Goal: Information Seeking & Learning: Find specific fact

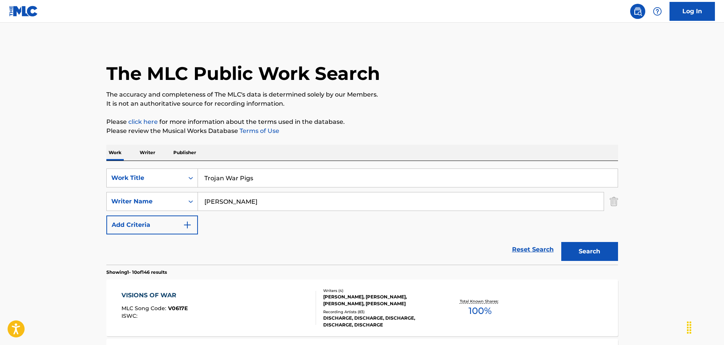
scroll to position [114, 0]
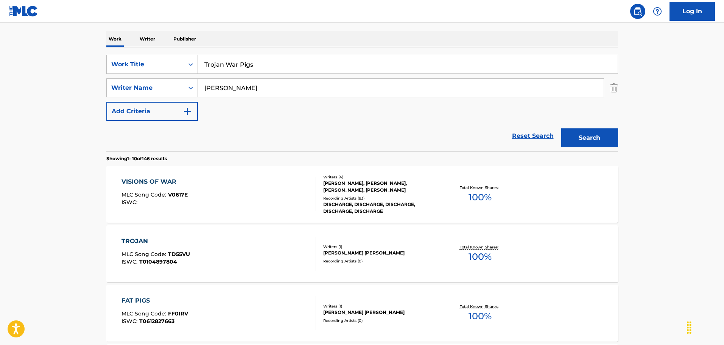
click at [274, 87] on input "[PERSON_NAME]" at bounding box center [401, 88] width 406 height 18
type input "[PERSON_NAME]"
click at [600, 143] on button "Search" at bounding box center [590, 137] width 57 height 19
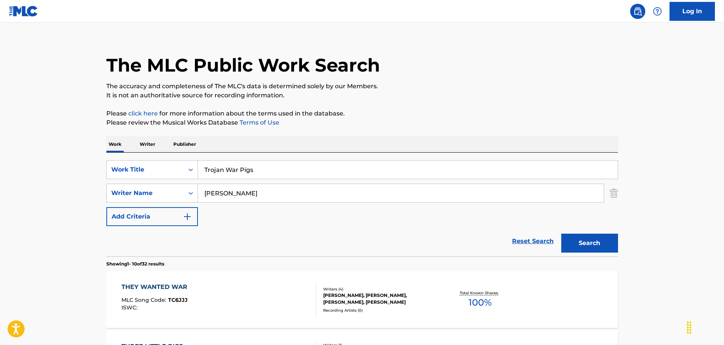
scroll to position [114, 0]
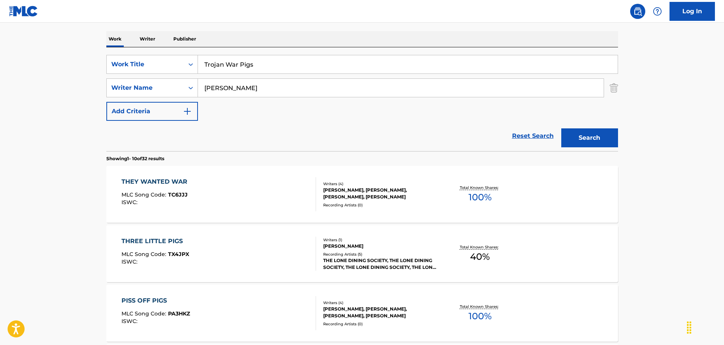
click at [300, 67] on input "Trojan War Pigs" at bounding box center [408, 64] width 420 height 18
paste input "Son Of Yosemite [PERSON_NAME]"
type input "Son Of Yosemite [PERSON_NAME]"
click at [606, 128] on div "Search" at bounding box center [588, 136] width 61 height 30
click at [605, 134] on button "Search" at bounding box center [590, 137] width 57 height 19
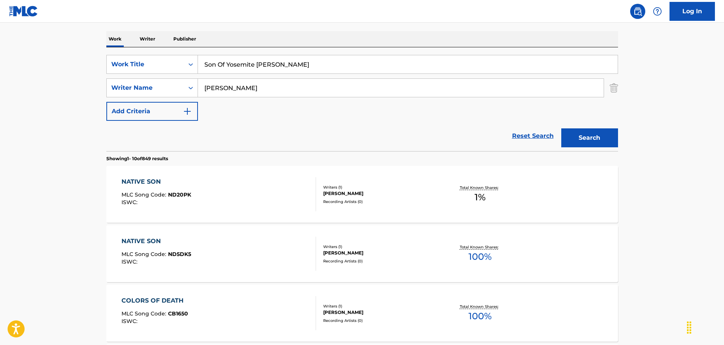
click at [324, 88] on input "[PERSON_NAME]" at bounding box center [401, 88] width 406 height 18
paste input "[PERSON_NAME]"
type input "[PERSON_NAME]"
click at [574, 138] on button "Search" at bounding box center [590, 137] width 57 height 19
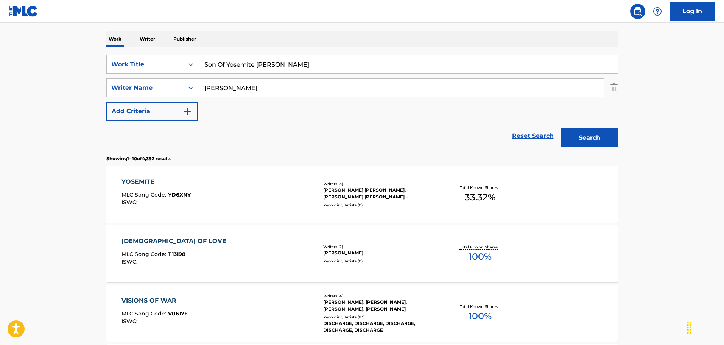
click at [293, 60] on input "Son Of Yosemite [PERSON_NAME]" at bounding box center [408, 64] width 420 height 18
paste input "Necropolis Now"
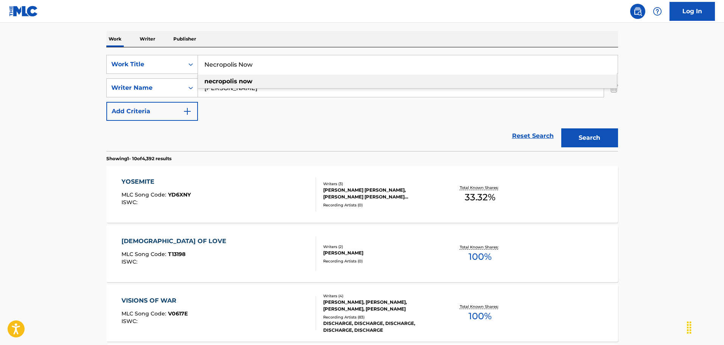
type input "Necropolis Now"
click at [583, 139] on button "Search" at bounding box center [590, 137] width 57 height 19
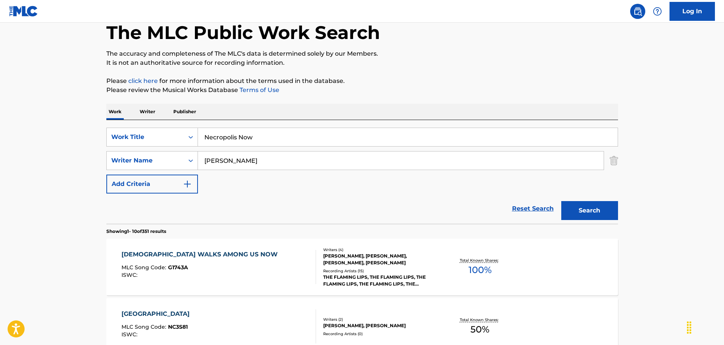
scroll to position [0, 0]
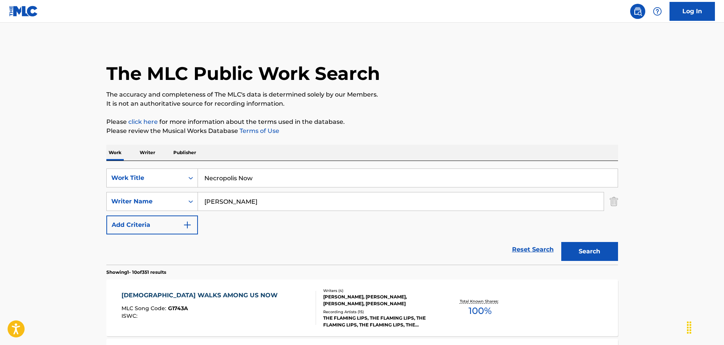
click at [252, 203] on input "[PERSON_NAME]" at bounding box center [401, 201] width 406 height 18
paste input "[PERSON_NAME]"
type input "[PERSON_NAME]"
click at [585, 250] on button "Search" at bounding box center [590, 251] width 57 height 19
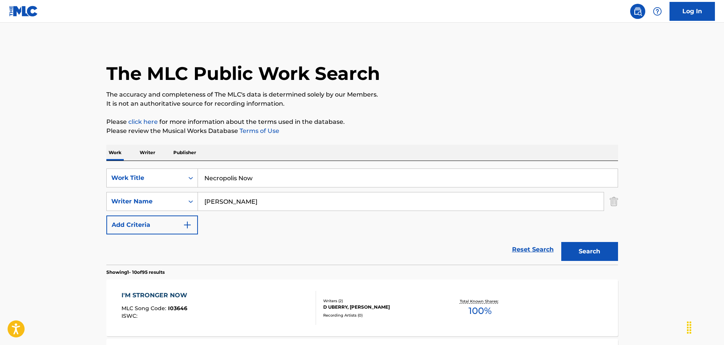
click at [274, 174] on input "Necropolis Now" at bounding box center [408, 178] width 420 height 18
paste input "Transylvanian Orchestra"
type input "Transylvanian Orchestra"
click at [593, 250] on button "Search" at bounding box center [590, 251] width 57 height 19
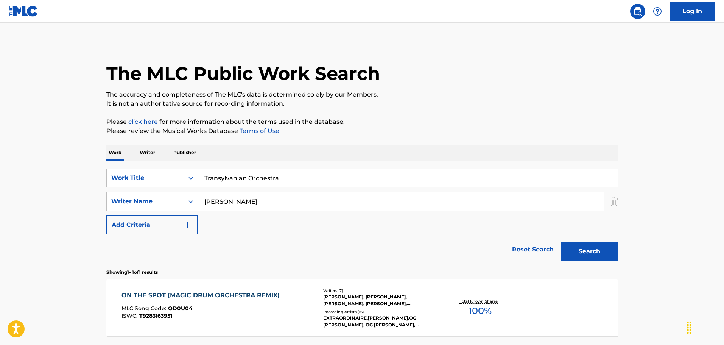
click at [279, 200] on input "[PERSON_NAME]" at bounding box center [401, 201] width 406 height 18
paste input "[PERSON_NAME]"
drag, startPoint x: 589, startPoint y: 252, endPoint x: 590, endPoint y: 248, distance: 4.4
click at [589, 252] on button "Search" at bounding box center [590, 251] width 57 height 19
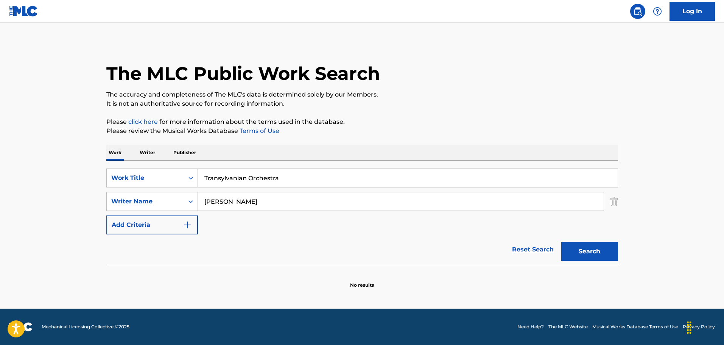
click at [242, 204] on input "[PERSON_NAME]" at bounding box center [401, 201] width 406 height 18
paste input "[PERSON_NAME]"
type input "[PERSON_NAME]"
drag, startPoint x: 578, startPoint y: 257, endPoint x: 576, endPoint y: 251, distance: 6.1
click at [578, 254] on button "Search" at bounding box center [590, 251] width 57 height 19
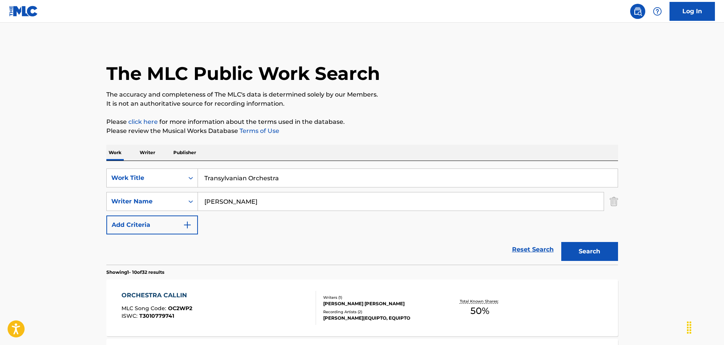
click at [285, 178] on input "Transylvanian Orchestra" at bounding box center [408, 178] width 420 height 18
paste input "Pentagram Correspondent"
type input "Pentagram Correspondent"
drag, startPoint x: 604, startPoint y: 259, endPoint x: 599, endPoint y: 253, distance: 7.6
click at [601, 257] on button "Search" at bounding box center [590, 251] width 57 height 19
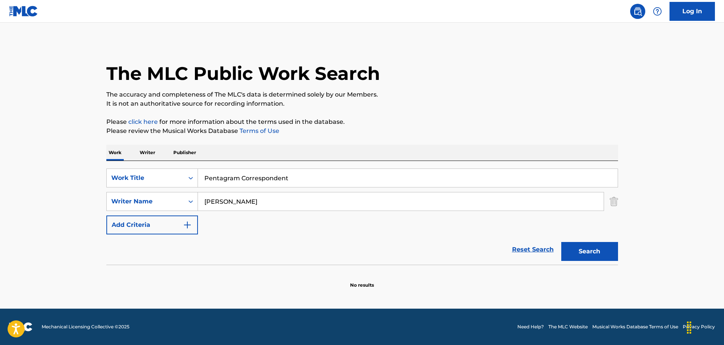
click at [275, 206] on input "[PERSON_NAME]" at bounding box center [401, 201] width 406 height 18
paste input "[PERSON_NAME]"
type input "[PERSON_NAME]"
click at [582, 247] on button "Search" at bounding box center [590, 251] width 57 height 19
click at [297, 178] on input "Pentagram Correspondent" at bounding box center [408, 178] width 420 height 18
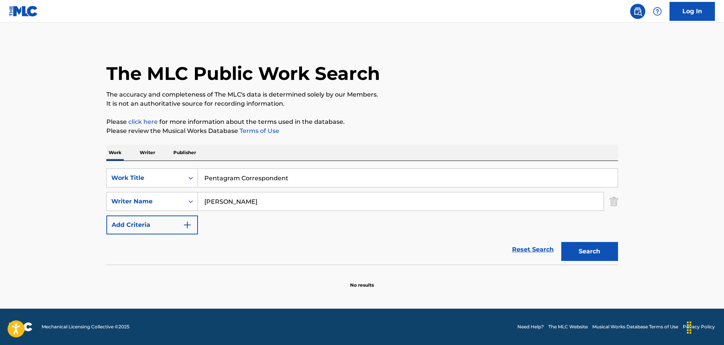
paste input "I Love Lucifer"
type input "I Love Lucifer"
drag, startPoint x: 603, startPoint y: 249, endPoint x: 597, endPoint y: 236, distance: 13.9
click at [602, 248] on button "Search" at bounding box center [590, 251] width 57 height 19
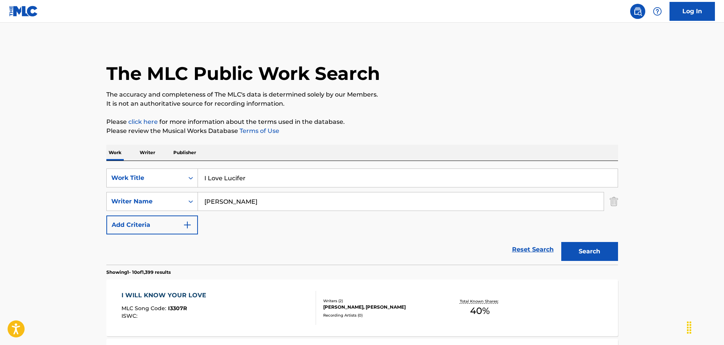
click at [283, 204] on input "[PERSON_NAME]" at bounding box center [401, 201] width 406 height 18
paste input "[PERSON_NAME]"
type input "[PERSON_NAME]"
click at [580, 249] on button "Search" at bounding box center [590, 251] width 57 height 19
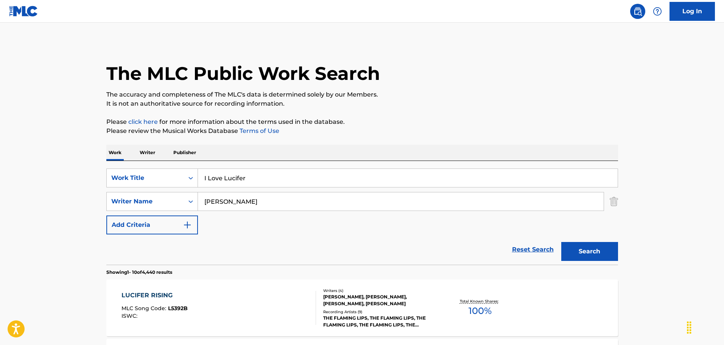
click at [275, 173] on input "I Love Lucifer" at bounding box center [408, 178] width 420 height 18
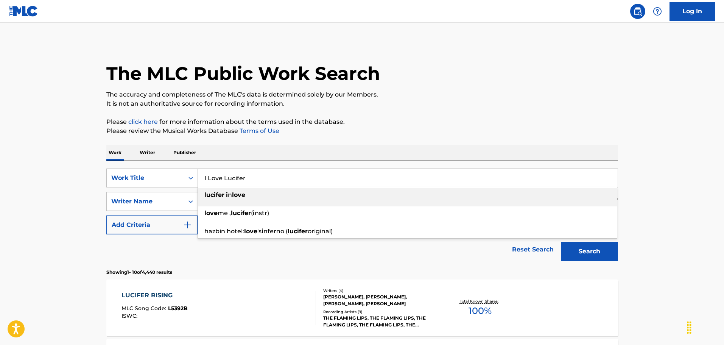
paste input "Angel Of [PERSON_NAME]"
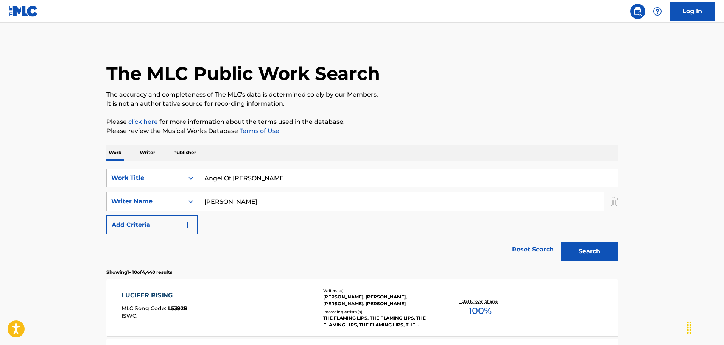
type input "Angel Of [PERSON_NAME]"
drag, startPoint x: 578, startPoint y: 255, endPoint x: 589, endPoint y: 208, distance: 48.7
click at [578, 255] on button "Search" at bounding box center [590, 251] width 57 height 19
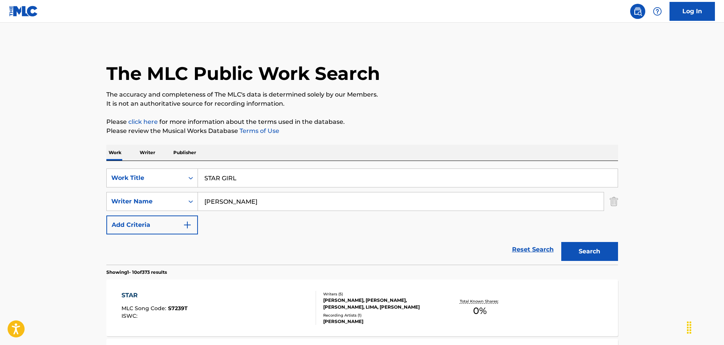
click at [295, 173] on input "STAR GIRL" at bounding box center [408, 178] width 420 height 18
click at [583, 257] on button "Search" at bounding box center [590, 251] width 57 height 19
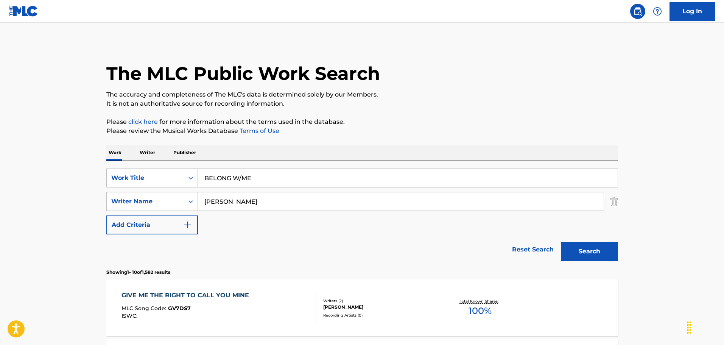
click at [273, 201] on input "Brett" at bounding box center [401, 201] width 406 height 18
click at [302, 184] on input "BELONG W/ME" at bounding box center [408, 178] width 420 height 18
paste input "LOVE YOUR FACE!"
type input "LOVE YOUR FACE!"
click at [577, 245] on button "Search" at bounding box center [590, 251] width 57 height 19
